Goal: Communication & Community: Answer question/provide support

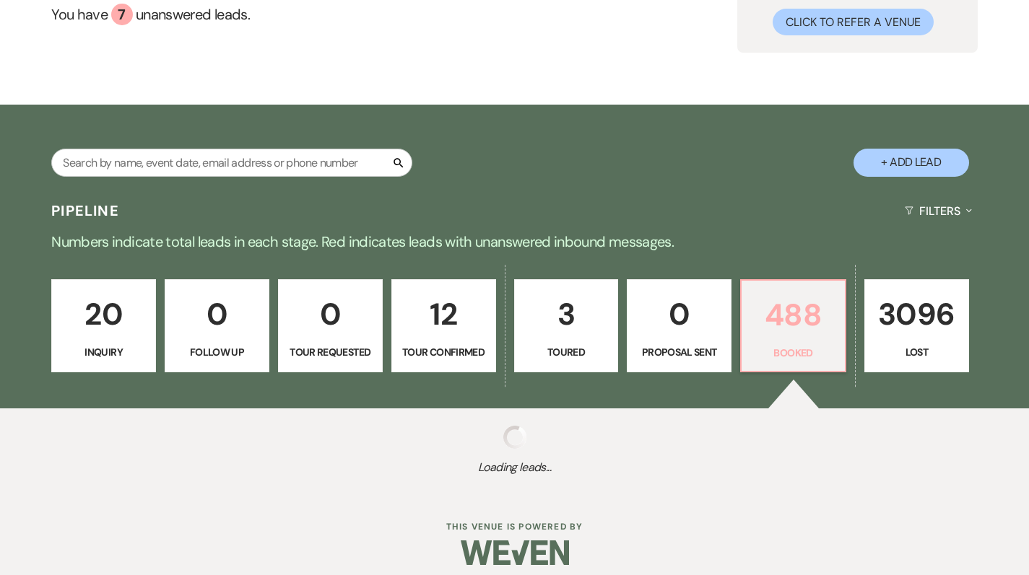
scroll to position [160, 0]
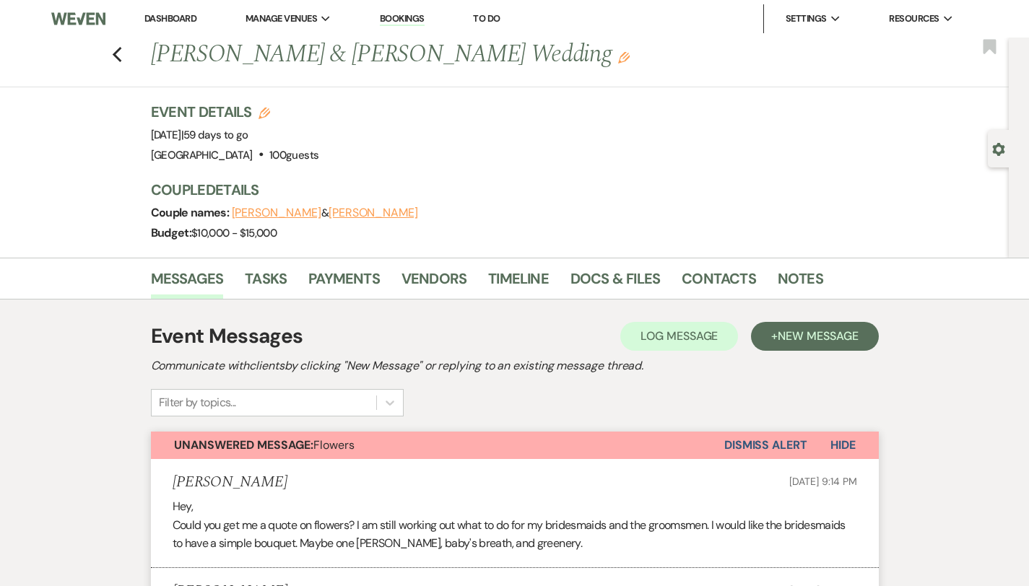
click at [807, 453] on button "Dismiss Alert" at bounding box center [765, 445] width 83 height 27
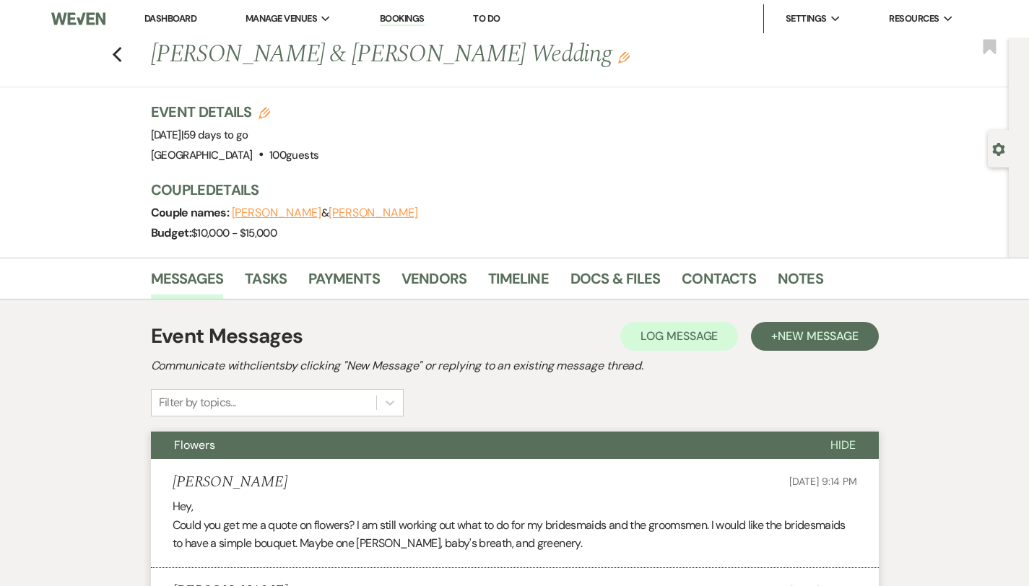
click at [175, 22] on link "Dashboard" at bounding box center [170, 18] width 52 height 12
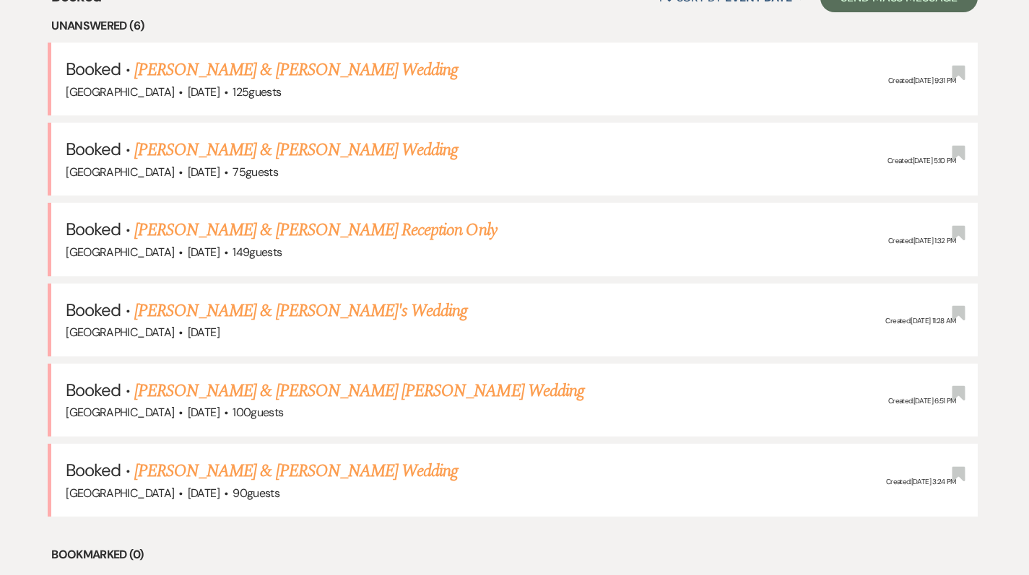
scroll to position [596, 0]
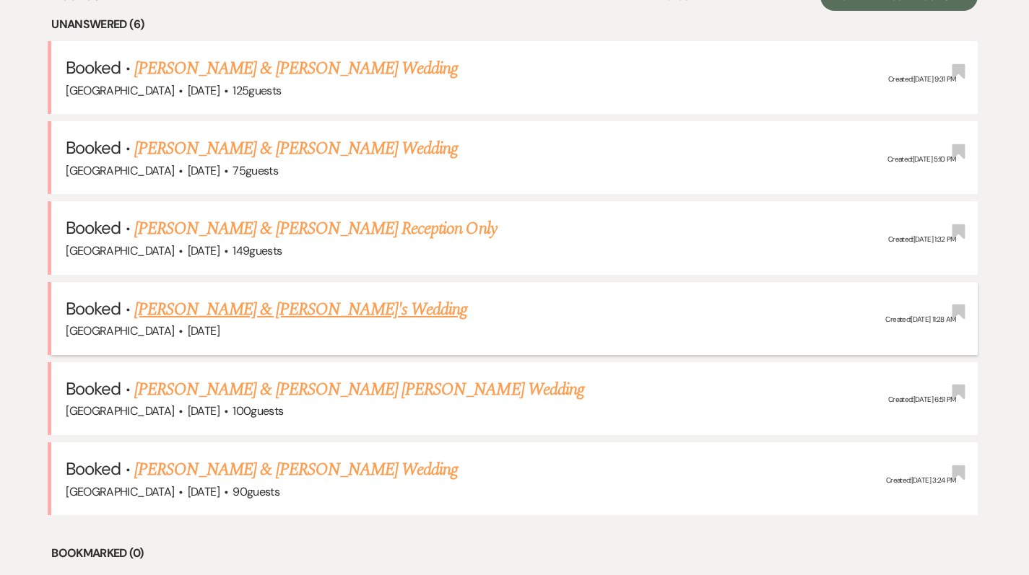
click at [295, 307] on link "[PERSON_NAME] & [PERSON_NAME]'s Wedding" at bounding box center [300, 310] width 333 height 26
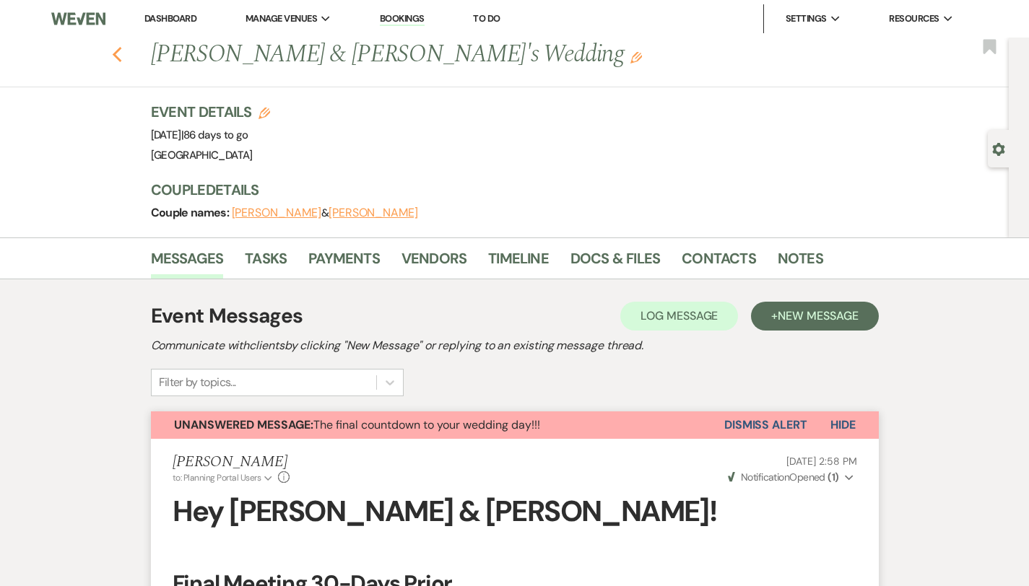
click at [112, 57] on icon "Previous" at bounding box center [117, 54] width 11 height 17
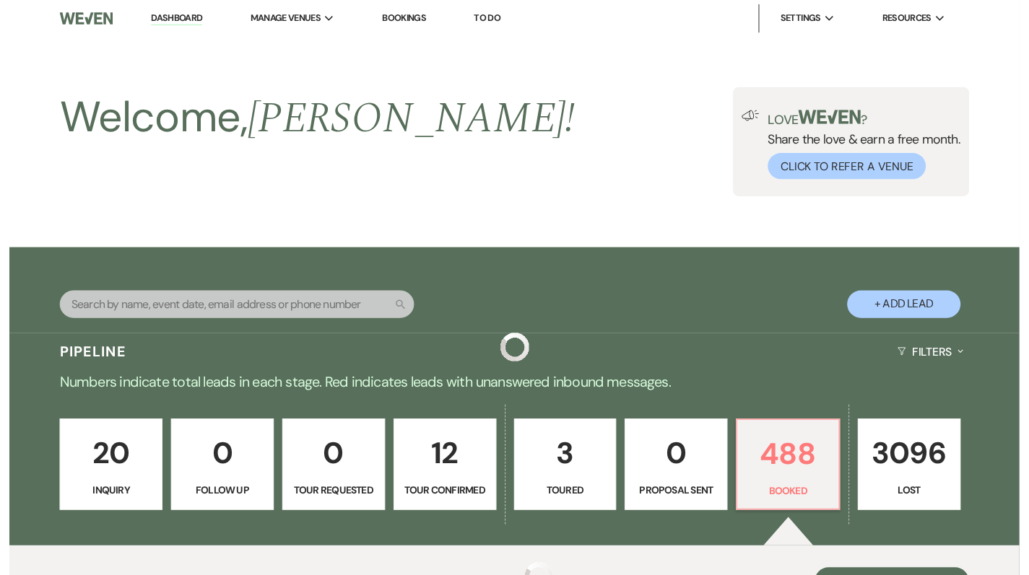
scroll to position [596, 0]
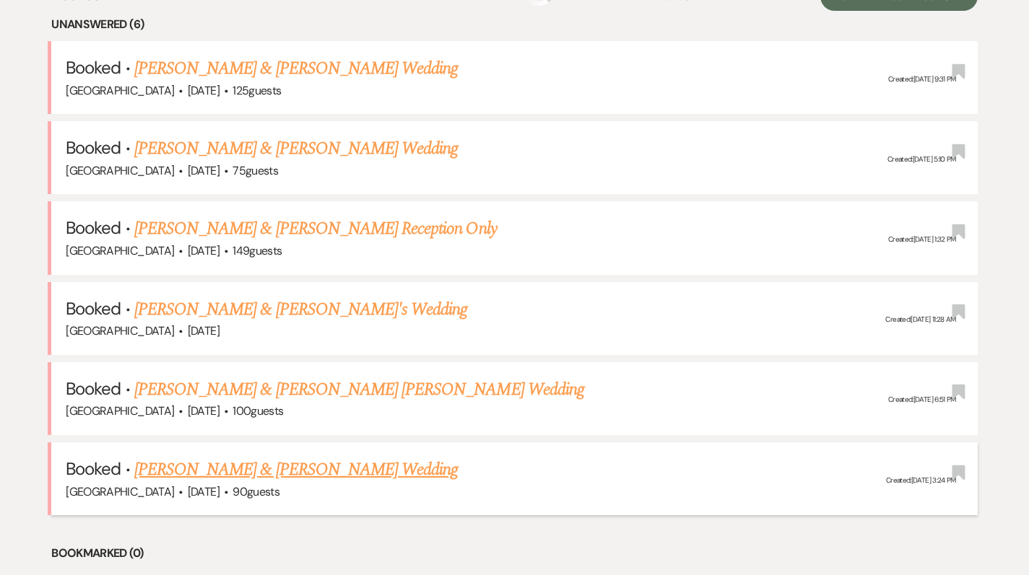
click at [315, 461] on link "[PERSON_NAME] & [PERSON_NAME] Wedding" at bounding box center [295, 470] width 323 height 26
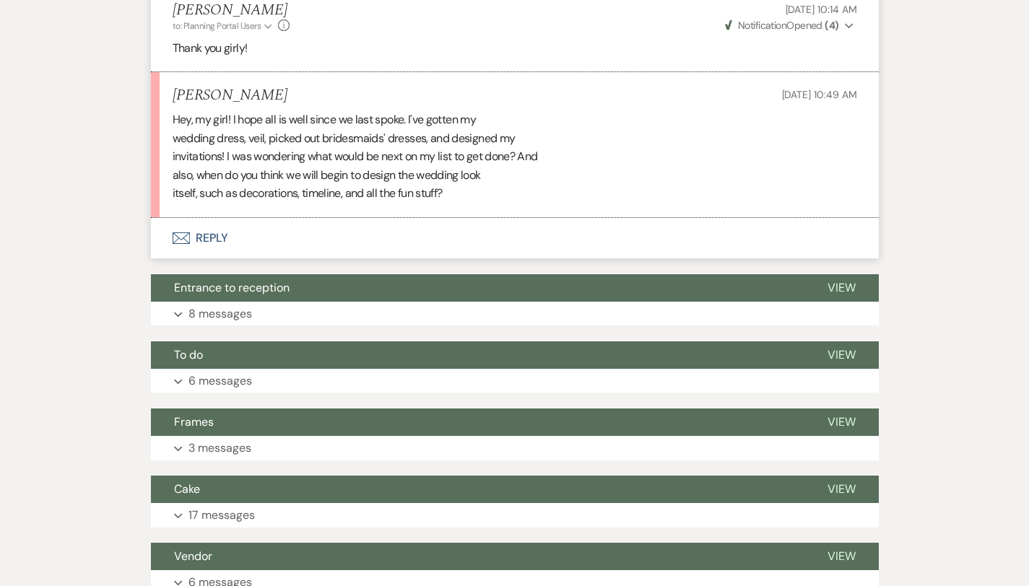
scroll to position [2601, 0]
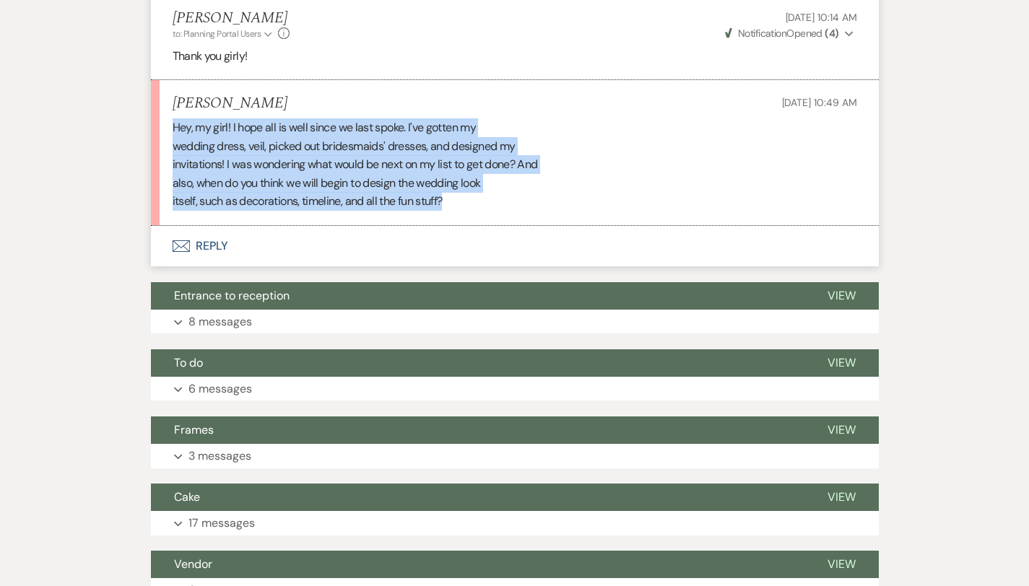
drag, startPoint x: 119, startPoint y: 53, endPoint x: 404, endPoint y: 126, distance: 293.6
click at [404, 126] on li "[PERSON_NAME] [DATE] 10:49 AM Hey, my girl! I hope all is well since we last sp…" at bounding box center [515, 153] width 728 height 146
copy div "Hey, my girl! I hope all is well since we last spoke. I've gotten my wedding dr…"
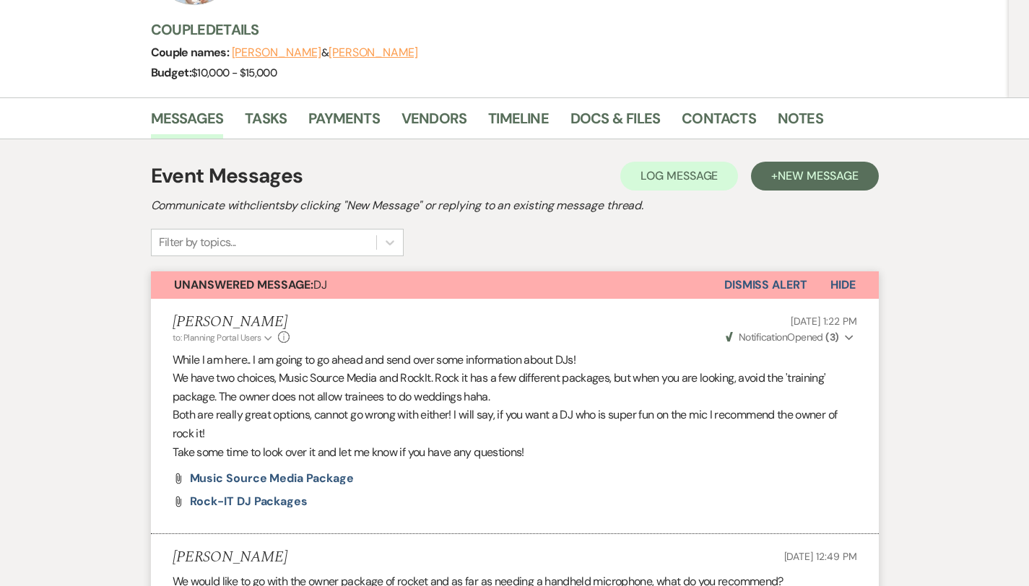
scroll to position [0, 0]
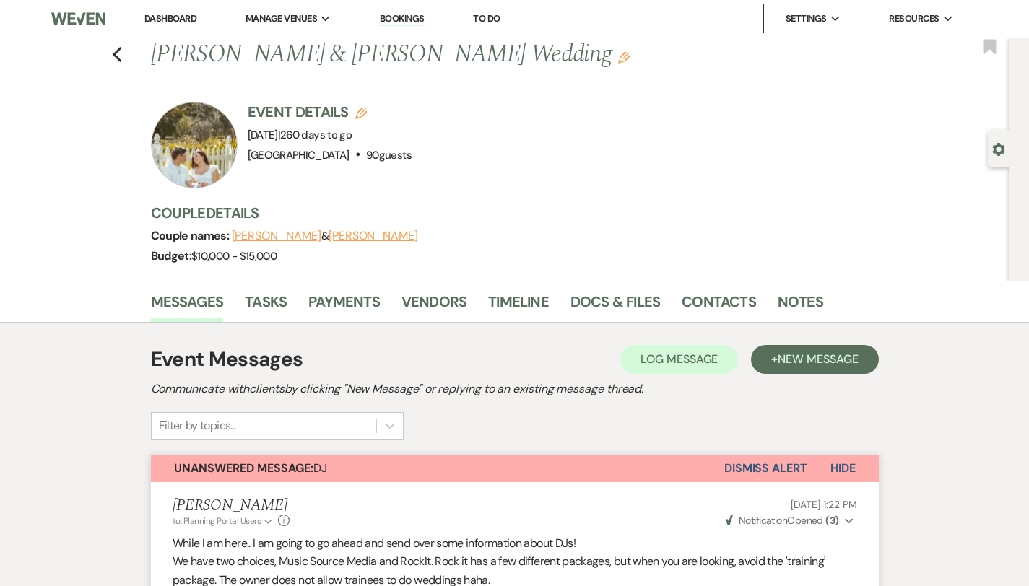
click at [786, 477] on button "Dismiss Alert" at bounding box center [765, 468] width 83 height 27
